Goal: Information Seeking & Learning: Learn about a topic

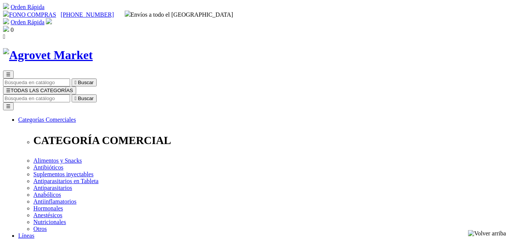
select select "7"
click at [70, 94] on input "Buscar" at bounding box center [36, 98] width 67 height 8
type input "enro"
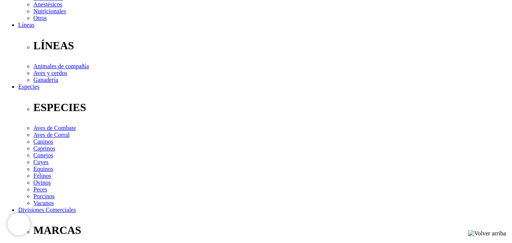
scroll to position [211, 0]
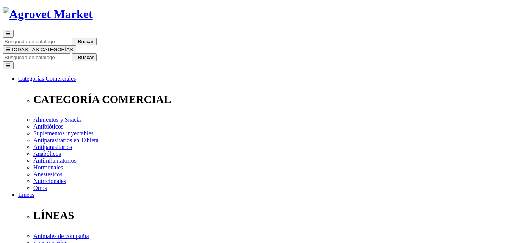
scroll to position [0, 0]
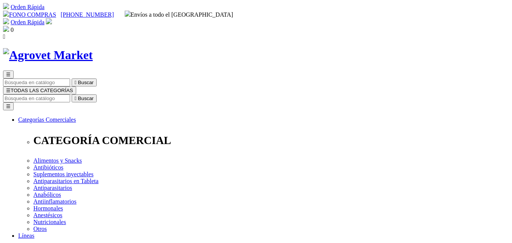
click at [70, 94] on input "Buscar" at bounding box center [36, 98] width 67 height 8
type input "enro"
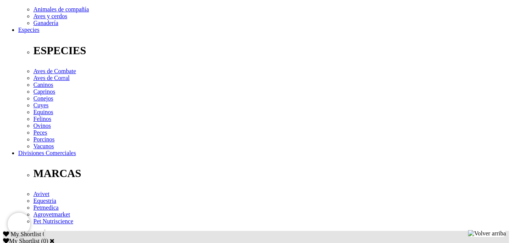
scroll to position [267, 0]
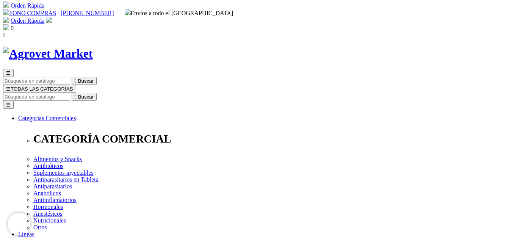
scroll to position [0, 0]
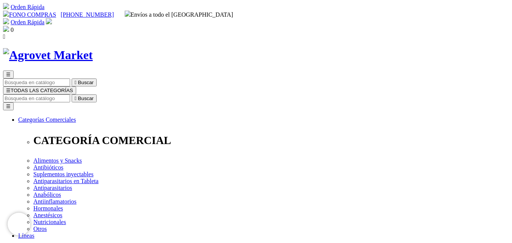
click at [70, 94] on input "Buscar" at bounding box center [36, 98] width 67 height 8
type input "fert"
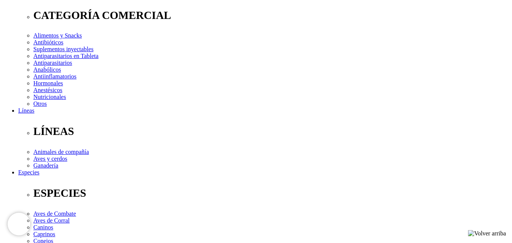
scroll to position [125, 0]
select select "3"
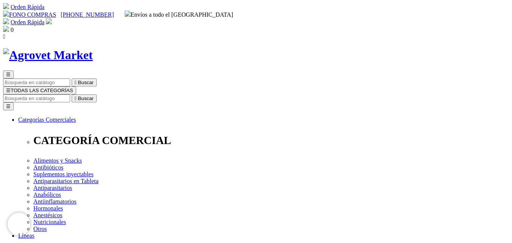
click at [70, 94] on input "Buscar" at bounding box center [36, 98] width 67 height 8
type input "e"
type input "vit"
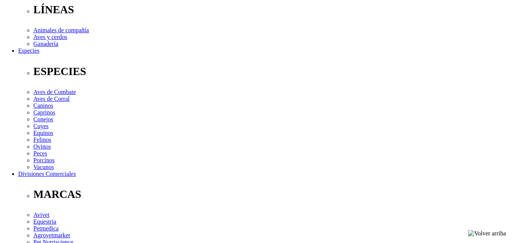
scroll to position [247, 0]
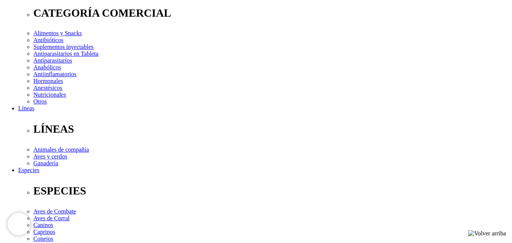
scroll to position [128, 0]
select select "3"
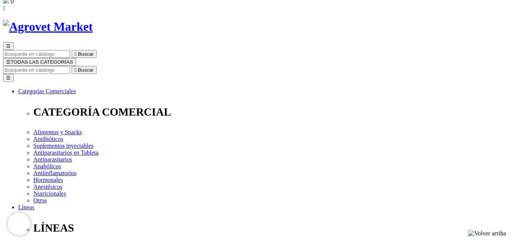
scroll to position [0, 0]
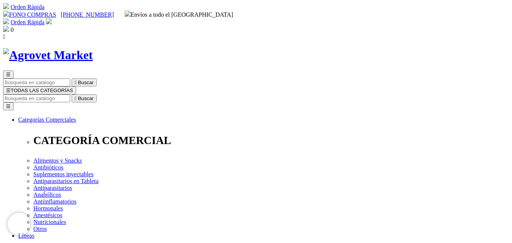
click at [70, 94] on input "Buscar" at bounding box center [36, 98] width 67 height 8
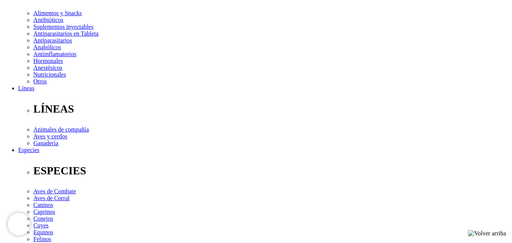
scroll to position [248, 0]
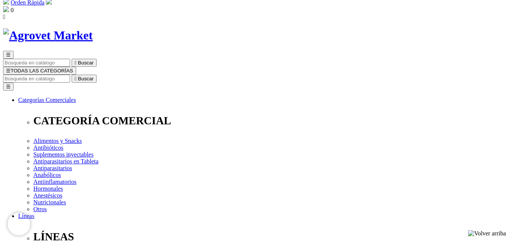
scroll to position [0, 0]
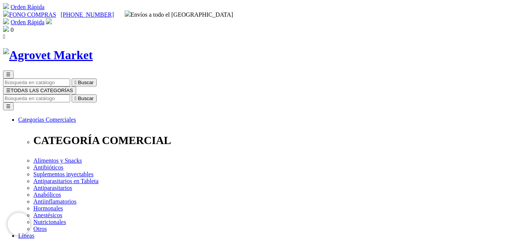
click at [70, 94] on input "Buscar" at bounding box center [36, 98] width 67 height 8
type input "vita"
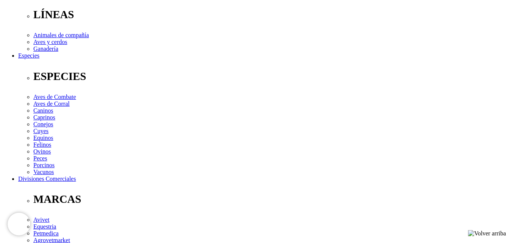
scroll to position [242, 0]
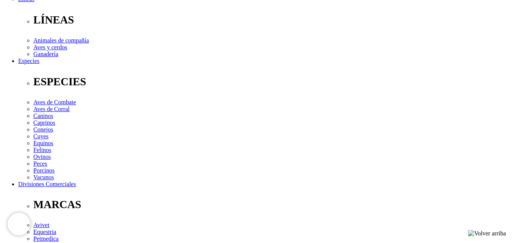
scroll to position [241, 0]
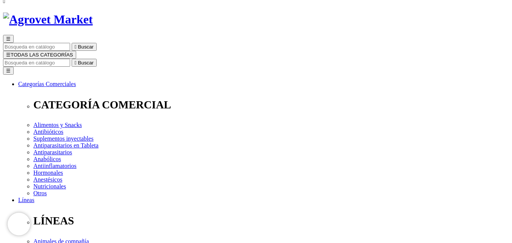
scroll to position [0, 0]
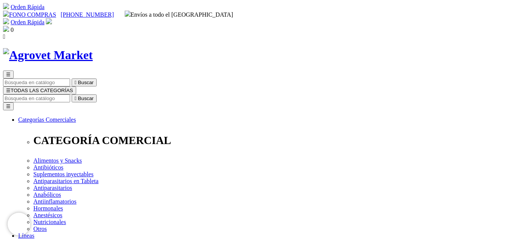
click at [70, 94] on input "Buscar" at bounding box center [36, 98] width 67 height 8
type input "ade"
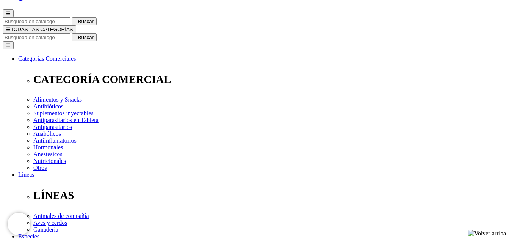
scroll to position [61, 0]
select select "2"
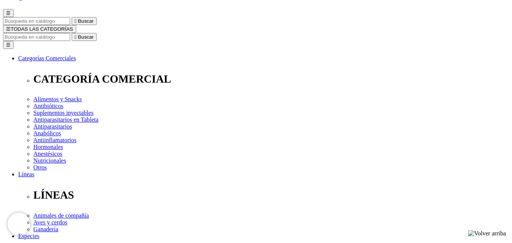
select select "3"
select select "4"
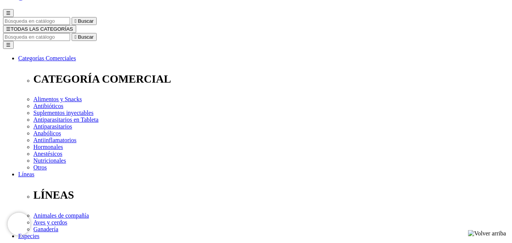
select select "4"
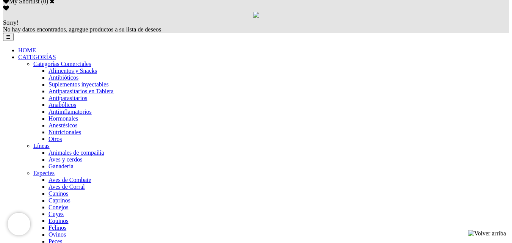
scroll to position [519, 0]
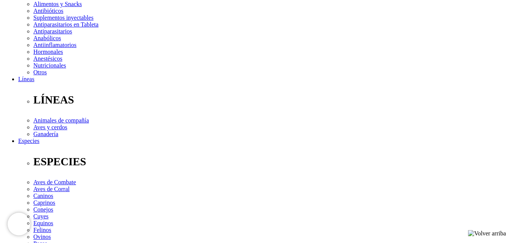
scroll to position [266, 0]
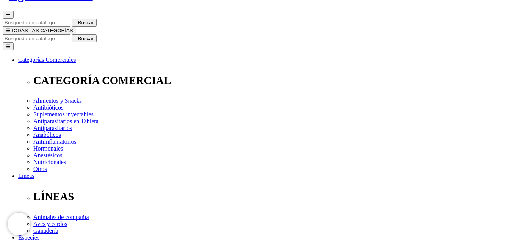
scroll to position [0, 0]
